Goal: Find specific page/section: Find specific page/section

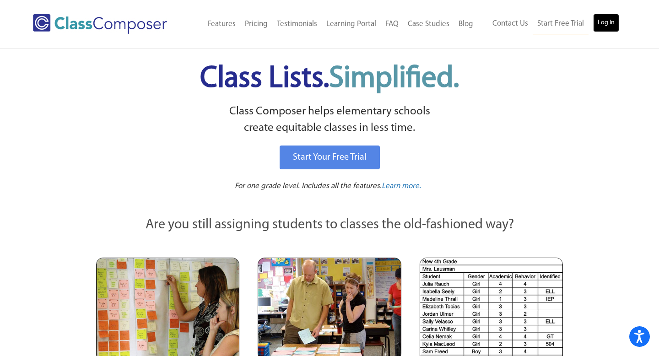
click at [607, 26] on link "Log In" at bounding box center [606, 23] width 26 height 18
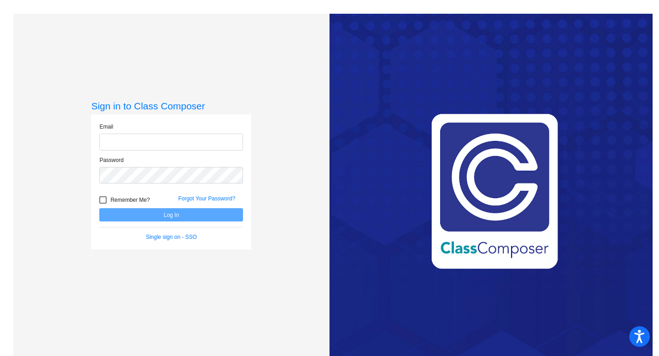
type input "mwodzinski@sd25.org"
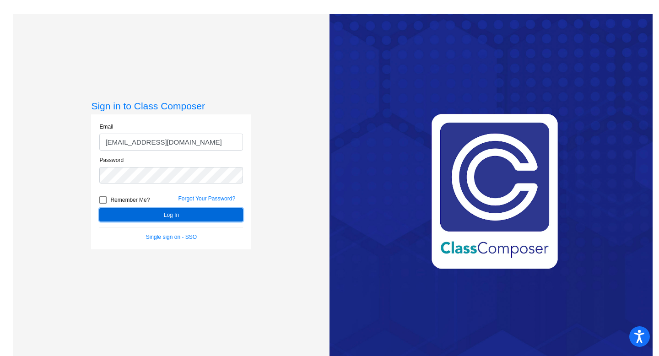
click at [168, 211] on button "Log In" at bounding box center [171, 214] width 144 height 13
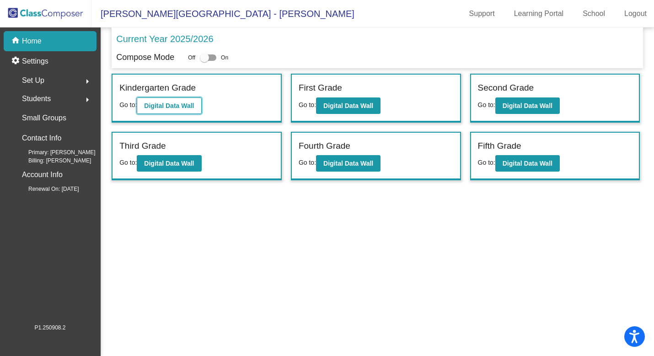
click at [182, 106] on b "Digital Data Wall" at bounding box center [169, 105] width 50 height 7
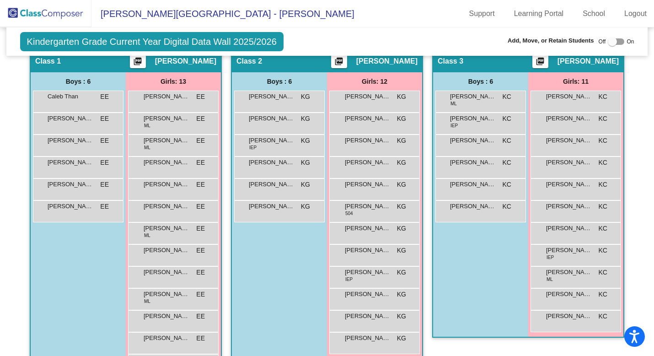
scroll to position [185, 0]
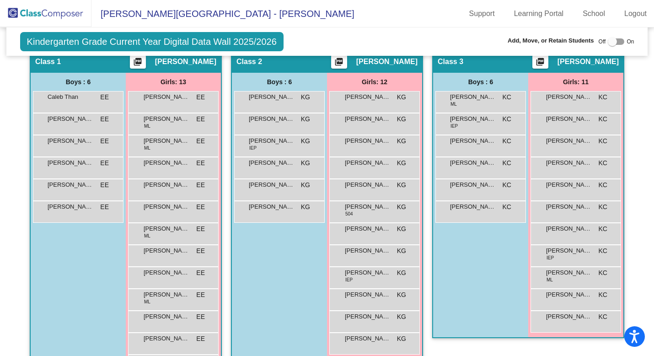
click at [56, 12] on img at bounding box center [45, 13] width 91 height 27
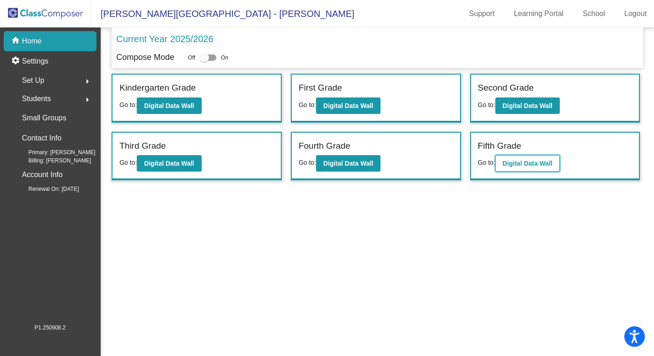
click at [521, 166] on b "Digital Data Wall" at bounding box center [528, 163] width 50 height 7
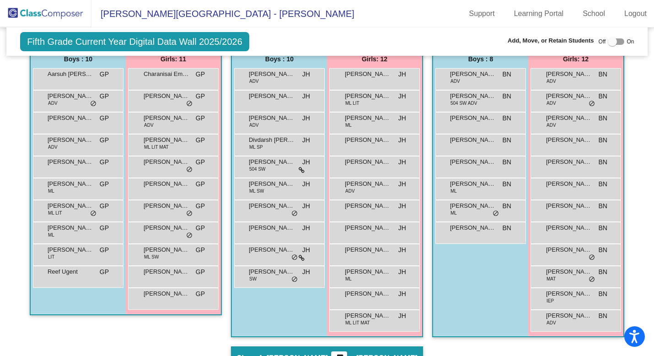
scroll to position [210, 0]
